Goal: Transaction & Acquisition: Purchase product/service

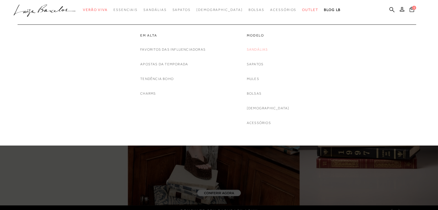
click at [266, 49] on link "Sandálias" at bounding box center [257, 50] width 21 height 6
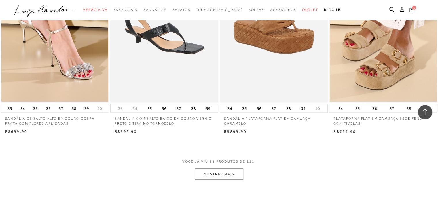
scroll to position [1124, 0]
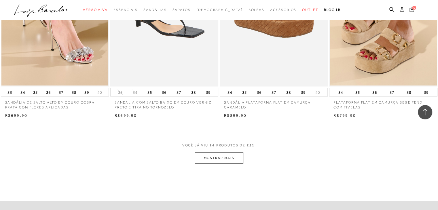
click at [231, 159] on button "MOSTRAR MAIS" at bounding box center [219, 158] width 48 height 11
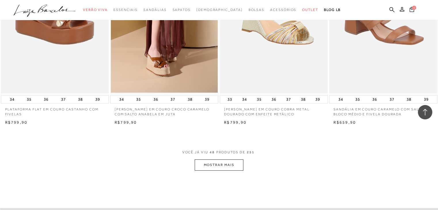
scroll to position [2364, 0]
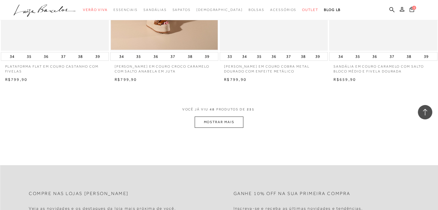
click at [210, 121] on button "MOSTRAR MAIS" at bounding box center [219, 122] width 48 height 11
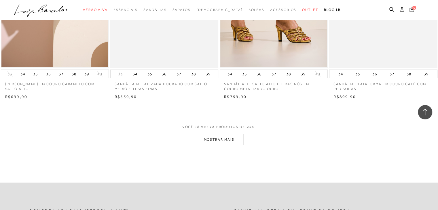
scroll to position [3545, 0]
click at [210, 139] on button "MOSTRAR MAIS" at bounding box center [219, 139] width 48 height 11
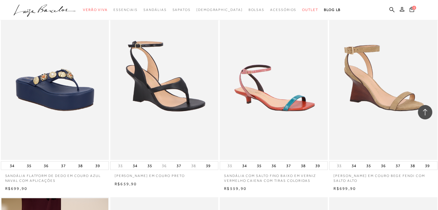
scroll to position [3690, 0]
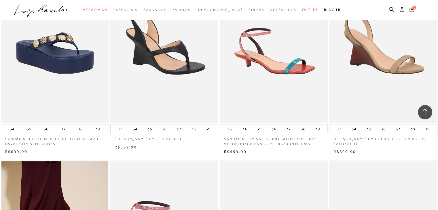
click at [152, 81] on img at bounding box center [165, 42] width 108 height 162
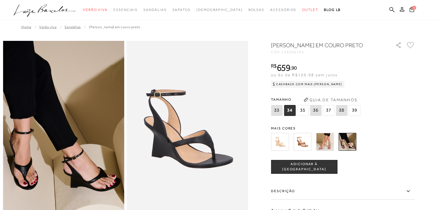
click at [283, 151] on img at bounding box center [280, 142] width 18 height 18
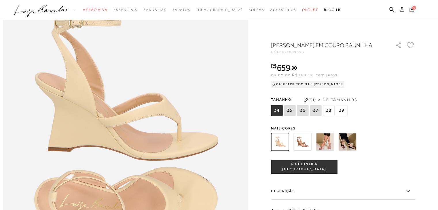
scroll to position [406, 0]
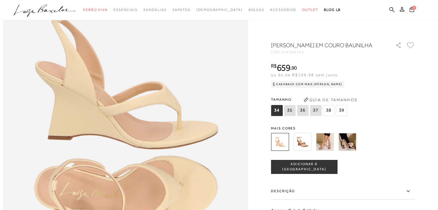
click at [295, 198] on label "Descrição" at bounding box center [343, 191] width 144 height 17
click at [0, 0] on input "Descrição" at bounding box center [0, 0] width 0 height 0
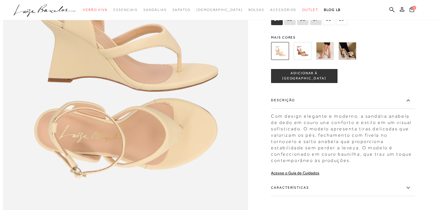
scroll to position [493, 0]
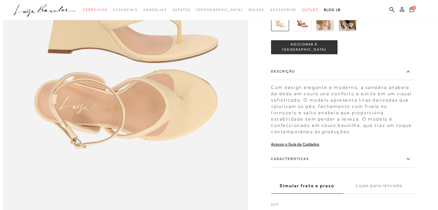
click at [311, 168] on label "Características" at bounding box center [343, 159] width 144 height 17
click at [0, 0] on input "Características" at bounding box center [0, 0] width 0 height 0
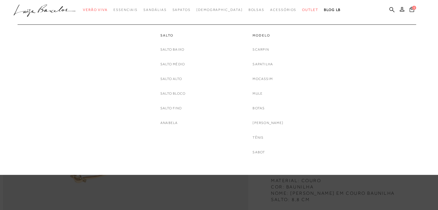
scroll to position [377, 0]
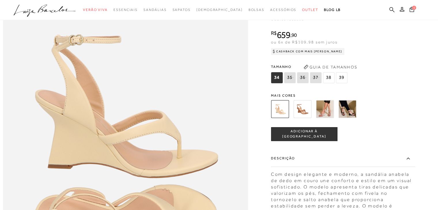
click at [391, 10] on icon at bounding box center [392, 9] width 5 height 5
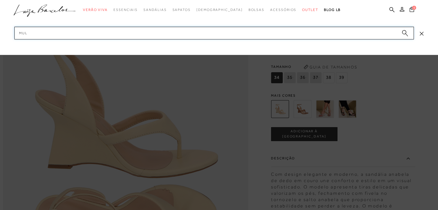
type input "mule"
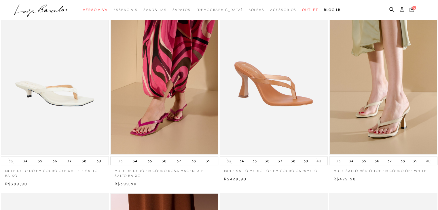
scroll to position [259, 0]
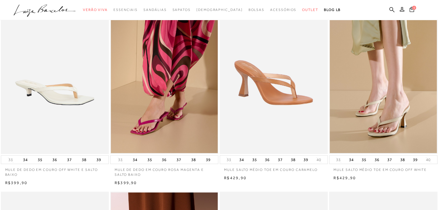
click at [402, 107] on img at bounding box center [383, 73] width 107 height 161
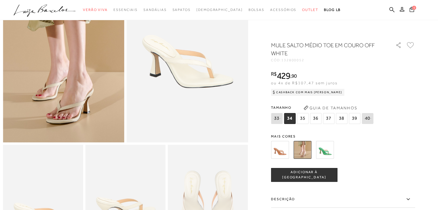
scroll to position [144, 0]
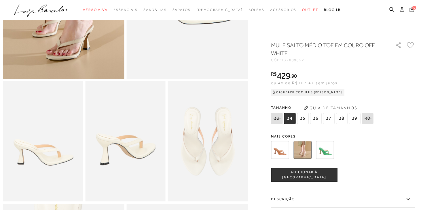
click at [383, 205] on label "Descrição" at bounding box center [343, 199] width 144 height 17
click at [0, 0] on input "Descrição" at bounding box center [0, 0] width 0 height 0
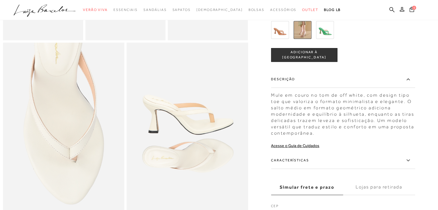
scroll to position [317, 0]
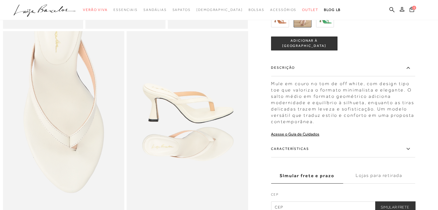
click at [351, 158] on label "Características" at bounding box center [343, 149] width 144 height 17
click at [0, 0] on input "Características" at bounding box center [0, 0] width 0 height 0
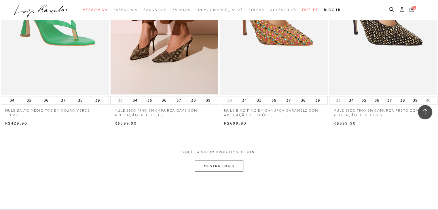
scroll to position [548, 0]
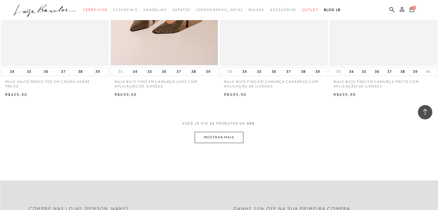
click at [230, 137] on button "MOSTRAR MAIS" at bounding box center [219, 137] width 48 height 11
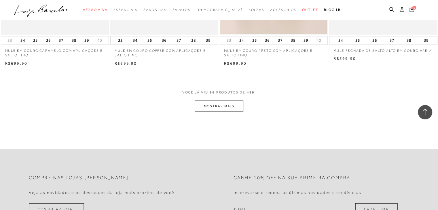
scroll to position [1182, 0]
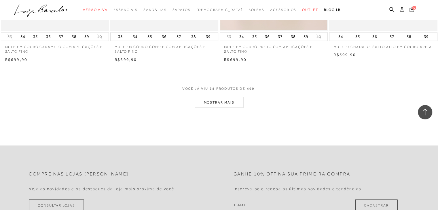
click at [216, 101] on button "MOSTRAR MAIS" at bounding box center [219, 102] width 48 height 11
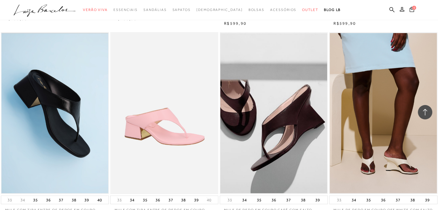
scroll to position [1614, 0]
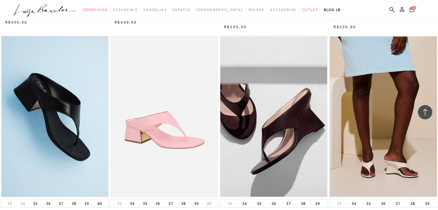
click at [384, 126] on img at bounding box center [383, 117] width 107 height 161
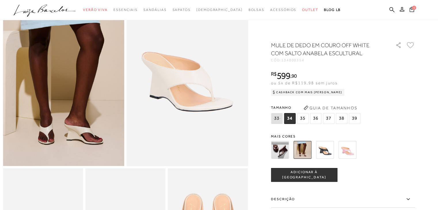
scroll to position [58, 0]
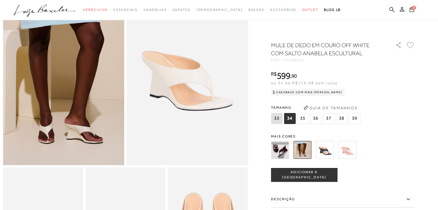
click at [335, 196] on label "Descrição" at bounding box center [343, 199] width 144 height 17
click at [0, 0] on input "Descrição" at bounding box center [0, 0] width 0 height 0
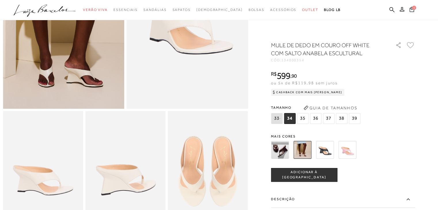
scroll to position [115, 0]
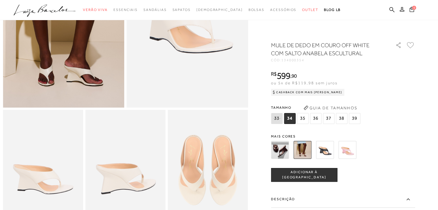
click at [408, 202] on icon at bounding box center [408, 199] width 7 height 7
click at [0, 0] on input "Descrição" at bounding box center [0, 0] width 0 height 0
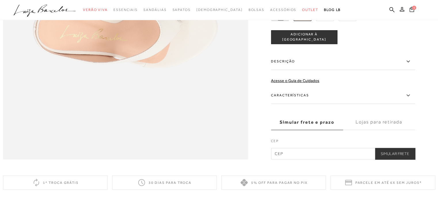
scroll to position [553, 0]
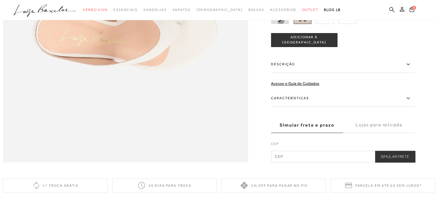
click at [311, 73] on label "Descrição" at bounding box center [343, 64] width 144 height 17
click at [0, 0] on input "Descrição" at bounding box center [0, 0] width 0 height 0
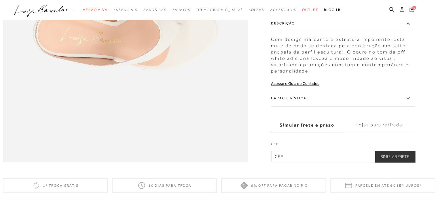
click at [307, 107] on label "Características" at bounding box center [343, 98] width 144 height 17
click at [0, 0] on input "Características" at bounding box center [0, 0] width 0 height 0
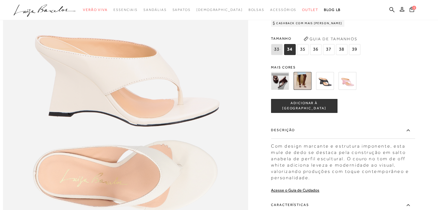
scroll to position [409, 0]
